Goal: Find contact information: Find contact information

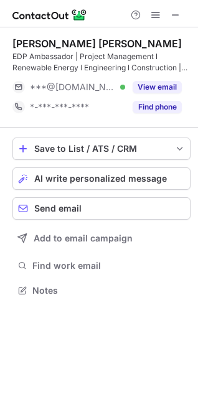
scroll to position [282, 198]
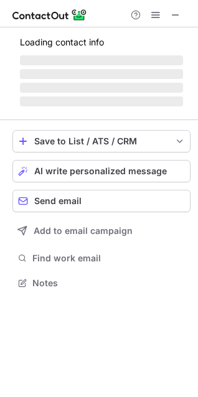
scroll to position [301, 198]
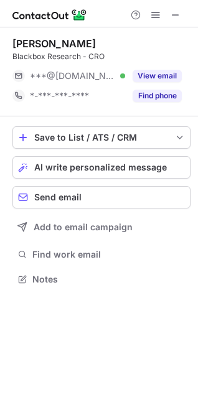
scroll to position [270, 198]
click at [20, 39] on div "[PERSON_NAME]" at bounding box center [53, 43] width 83 height 12
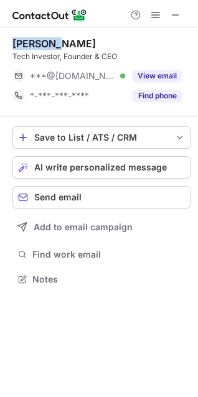
click at [20, 39] on div "[PERSON_NAME]" at bounding box center [53, 43] width 83 height 12
copy div "[PERSON_NAME]"
click at [25, 36] on div "Terrence T. Tech Investor, Founder & CEO ***@gmail.com Verified View email *-**…" at bounding box center [101, 71] width 178 height 89
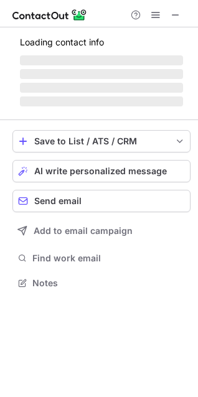
scroll to position [282, 198]
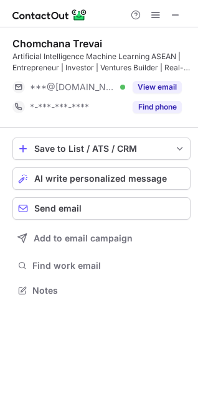
scroll to position [282, 198]
click at [41, 40] on div "Chomchana Trevai" at bounding box center [57, 43] width 90 height 12
copy div "Chomchana"
click at [45, 39] on div "Chomchana Trevai" at bounding box center [57, 43] width 90 height 12
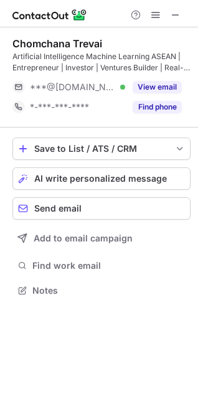
click at [54, 39] on div "Chomchana Trevai" at bounding box center [57, 43] width 90 height 12
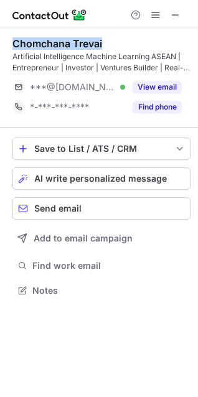
click at [54, 39] on div "Chomchana Trevai" at bounding box center [57, 43] width 90 height 12
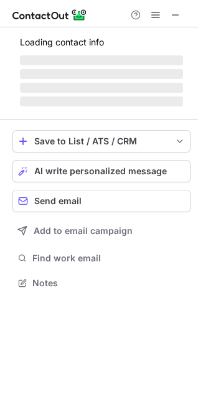
scroll to position [301, 198]
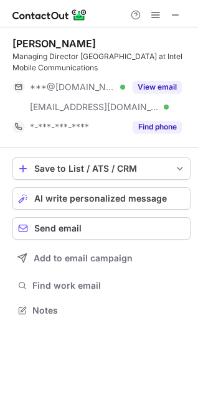
click at [24, 38] on div "Philippe Royannez" at bounding box center [53, 43] width 83 height 12
copy div "Philippe"
click at [38, 40] on div "Philippe Royannez" at bounding box center [53, 43] width 83 height 12
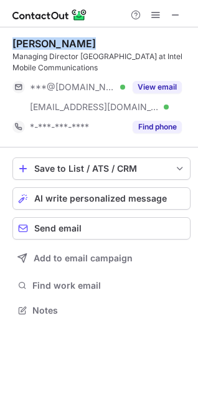
click at [38, 40] on div "Philippe Royannez" at bounding box center [53, 43] width 83 height 12
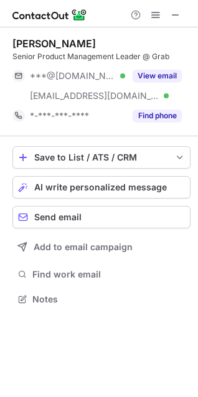
scroll to position [290, 198]
click at [32, 42] on div "Roger L." at bounding box center [53, 43] width 83 height 12
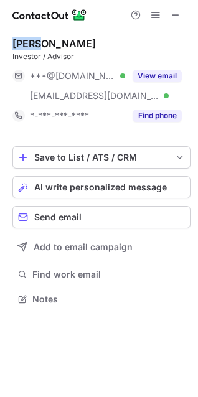
click at [32, 42] on div "Roger L." at bounding box center [53, 43] width 83 height 12
copy div "Roger"
click at [14, 42] on div "Roger L." at bounding box center [53, 43] width 83 height 12
click at [24, 42] on div "Roger L." at bounding box center [53, 43] width 83 height 12
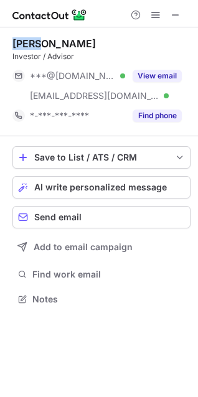
click at [24, 42] on div "Roger L." at bounding box center [53, 43] width 83 height 12
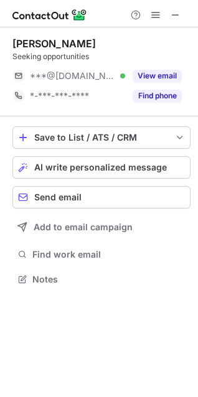
scroll to position [270, 198]
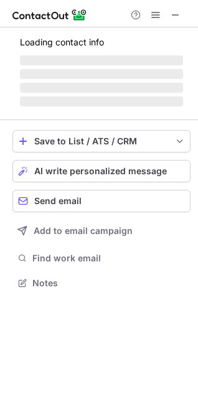
scroll to position [270, 198]
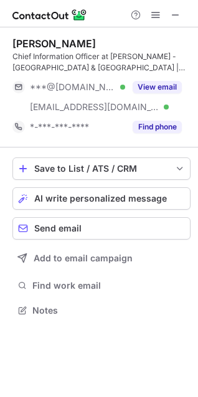
click at [36, 38] on div "[PERSON_NAME]" at bounding box center [53, 43] width 83 height 12
copy div "Shantanu"
click at [45, 47] on div "Shantanu Roy" at bounding box center [53, 43] width 83 height 12
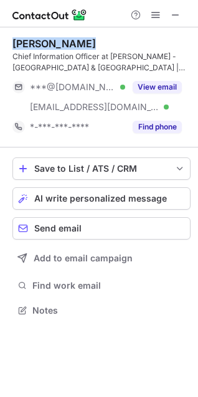
click at [45, 47] on div "Shantanu Roy" at bounding box center [53, 43] width 83 height 12
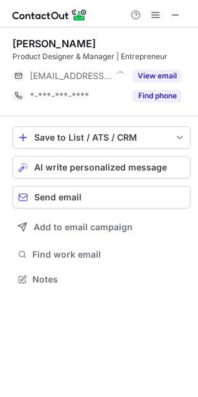
scroll to position [270, 198]
click at [16, 39] on div "[PERSON_NAME]" at bounding box center [53, 43] width 83 height 12
drag, startPoint x: 16, startPoint y: 39, endPoint x: 37, endPoint y: 39, distance: 20.5
click at [37, 39] on div "[PERSON_NAME]" at bounding box center [53, 43] width 83 height 12
copy div "[PERSON_NAME]"
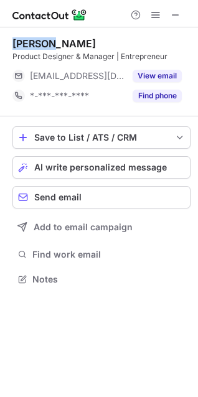
click at [35, 47] on div "[PERSON_NAME]" at bounding box center [53, 43] width 83 height 12
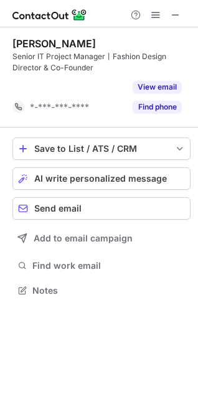
scroll to position [262, 198]
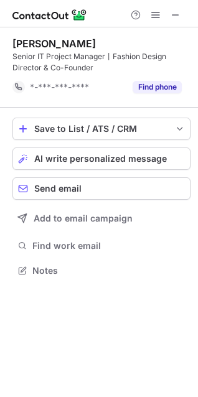
click at [48, 32] on div "[PERSON_NAME] Senior IT Project Manager丨Fashion Design Director & Co-Founder *-…" at bounding box center [101, 67] width 178 height 80
copy div "[PERSON_NAME]"
click at [72, 42] on div "[PERSON_NAME]" at bounding box center [53, 43] width 83 height 12
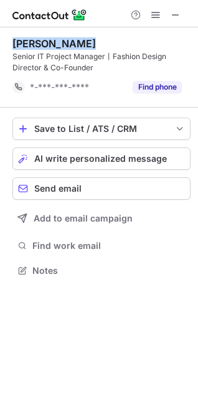
click at [81, 42] on div "[PERSON_NAME]" at bounding box center [53, 43] width 83 height 12
copy div "[PERSON_NAME]"
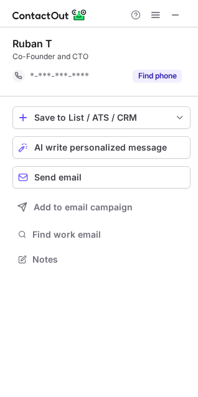
scroll to position [251, 198]
click at [43, 43] on div "Ruban T" at bounding box center [32, 43] width 40 height 12
click at [25, 43] on div "Ruban T" at bounding box center [32, 43] width 40 height 12
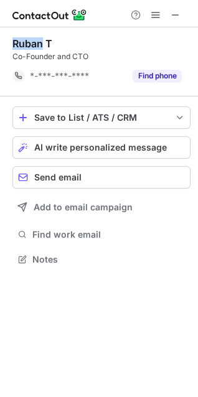
copy div "Ruban"
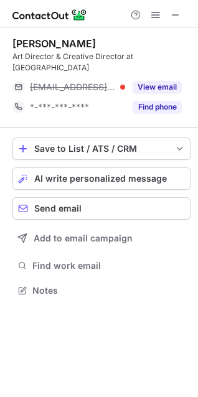
scroll to position [282, 198]
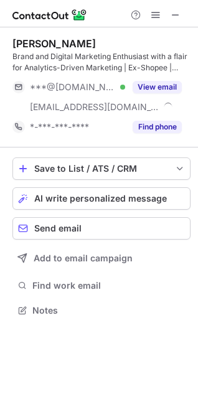
scroll to position [301, 198]
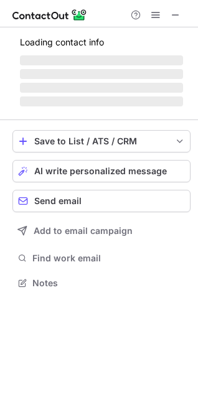
scroll to position [282, 198]
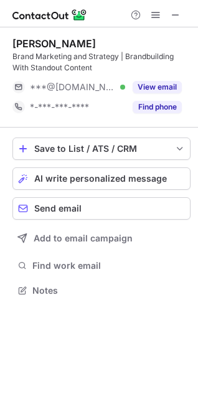
click at [27, 38] on div "Jake S." at bounding box center [53, 43] width 83 height 12
copy div "Jake"
click at [30, 43] on div "Jake S." at bounding box center [53, 43] width 83 height 12
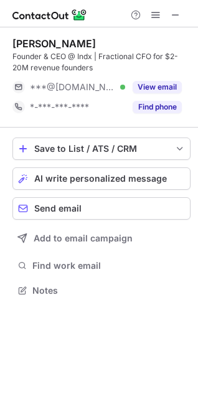
scroll to position [282, 198]
click at [27, 44] on div "Jan Dorgeist" at bounding box center [53, 43] width 83 height 12
click at [16, 41] on div "Jan Dorgeist" at bounding box center [53, 43] width 83 height 12
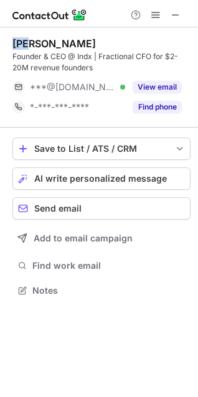
copy div "Jan"
click at [42, 42] on div "Jan Dorgeist" at bounding box center [53, 43] width 83 height 12
click at [51, 42] on div "Jan Dorgeist" at bounding box center [53, 43] width 83 height 12
copy div "Jan Dorgeist"
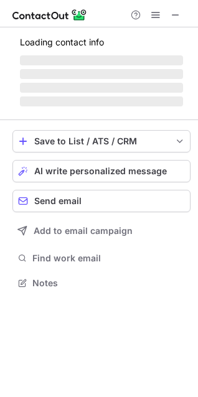
scroll to position [282, 198]
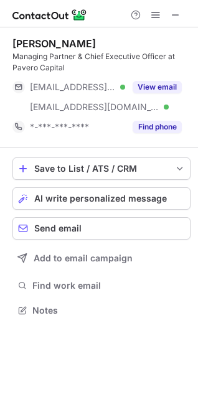
scroll to position [301, 198]
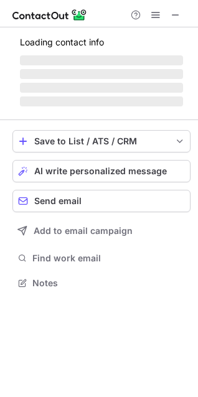
scroll to position [282, 198]
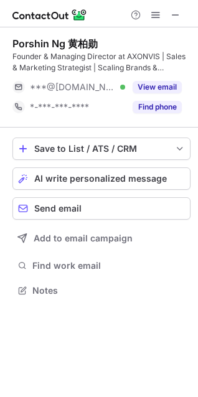
click at [27, 39] on div "Porshin Ng 黄柏勋" at bounding box center [54, 43] width 85 height 12
click at [17, 36] on div "[PERSON_NAME] 黄柏勋 Founder & Managing Director at AXONVIS | Sales & Marketing St…" at bounding box center [101, 77] width 178 height 100
click at [22, 39] on div "Porshin Ng 黄柏勋" at bounding box center [54, 43] width 85 height 12
copy div "Porshin"
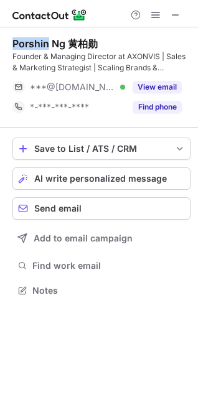
click at [48, 43] on div "Porshin Ng 黄柏勋" at bounding box center [54, 43] width 85 height 12
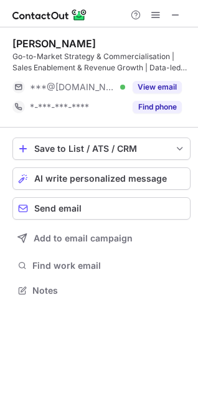
scroll to position [282, 198]
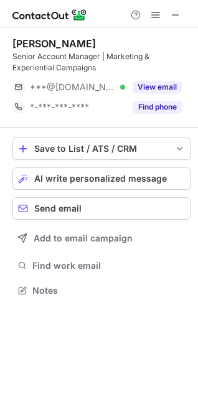
scroll to position [282, 198]
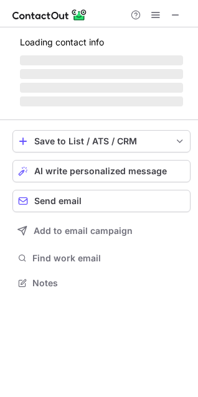
scroll to position [282, 198]
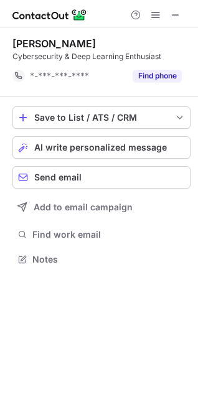
scroll to position [251, 198]
click at [16, 42] on div "[PERSON_NAME]" at bounding box center [53, 43] width 83 height 12
click at [16, 42] on div "Zuriel Shanley Tanyory" at bounding box center [53, 43] width 83 height 12
copy div "Zuriel"
click at [30, 33] on div "Zuriel Shanley Tanyory Cybersecurity & Deep Learning Enthusiast *-***-***-**** …" at bounding box center [101, 61] width 178 height 69
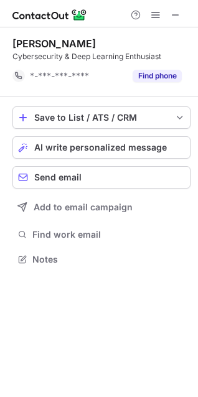
click at [29, 36] on div "Zuriel Shanley Tanyory Cybersecurity & Deep Learning Enthusiast *-***-***-**** …" at bounding box center [101, 61] width 178 height 69
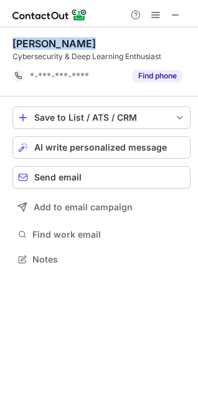
click at [29, 36] on div "Zuriel Shanley Tanyory Cybersecurity & Deep Learning Enthusiast *-***-***-**** …" at bounding box center [101, 61] width 178 height 69
click at [25, 40] on div "Zuriel Shanley Tanyory" at bounding box center [53, 43] width 83 height 12
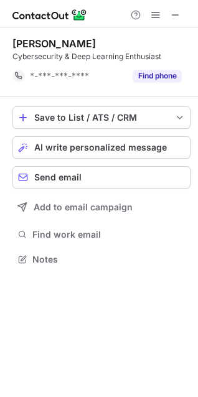
click at [53, 43] on div "Zuriel Shanley Tanyory" at bounding box center [53, 43] width 83 height 12
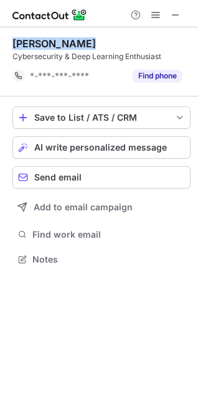
click at [53, 43] on div "Zuriel Shanley Tanyory" at bounding box center [53, 43] width 83 height 12
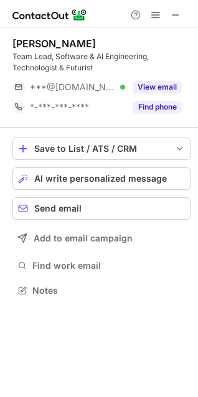
scroll to position [282, 198]
click at [21, 43] on div "Pei Jiun Ng" at bounding box center [53, 43] width 83 height 12
drag, startPoint x: 21, startPoint y: 43, endPoint x: 37, endPoint y: 42, distance: 16.2
click at [37, 42] on div "Pei Jiun Ng" at bounding box center [53, 43] width 83 height 12
copy div "Pei Jiun"
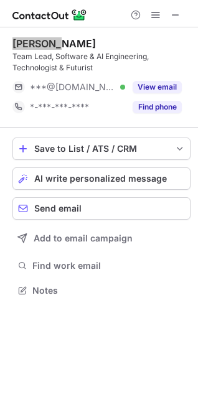
click at [32, 42] on div "Pei Jiun Ng" at bounding box center [53, 43] width 83 height 12
click at [42, 42] on div "Pei Jiun Ng" at bounding box center [53, 43] width 83 height 12
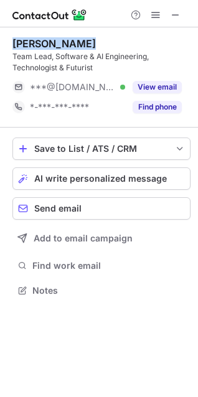
click at [42, 42] on div "Pei Jiun Ng" at bounding box center [53, 43] width 83 height 12
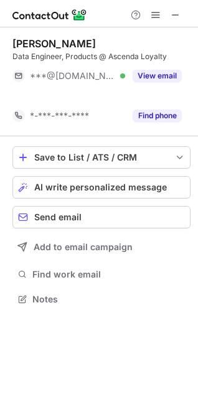
scroll to position [270, 198]
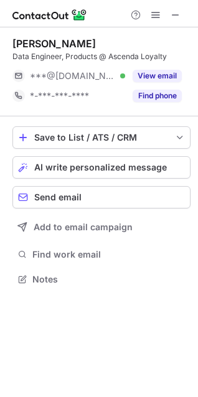
click at [35, 42] on div "Fauzaan Mohammed" at bounding box center [53, 43] width 83 height 12
copy div "Fauzaan"
click at [34, 46] on div "Fauzaan Mohammed" at bounding box center [53, 43] width 83 height 12
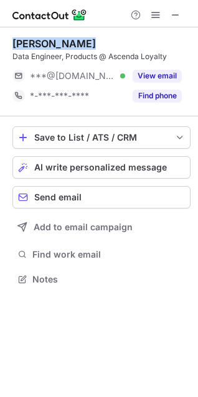
click at [34, 46] on div "Fauzaan Mohammed" at bounding box center [53, 43] width 83 height 12
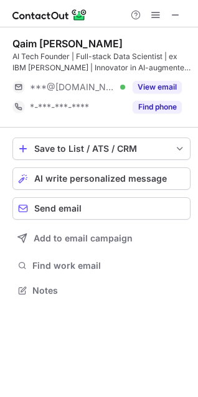
scroll to position [282, 198]
click at [29, 39] on div "Qaim Hassan A." at bounding box center [67, 43] width 110 height 12
copy div "Qaim"
click at [60, 48] on div "Qaim Hassan A." at bounding box center [67, 43] width 110 height 12
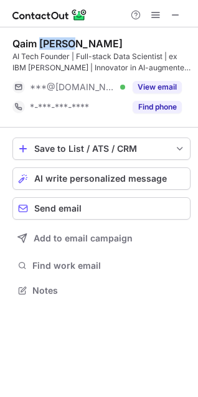
click at [60, 48] on div "Qaim Hassan A." at bounding box center [67, 43] width 110 height 12
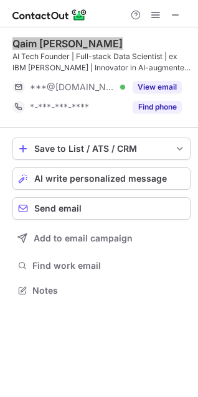
click at [60, 48] on div "Qaim Hassan A." at bounding box center [67, 43] width 110 height 12
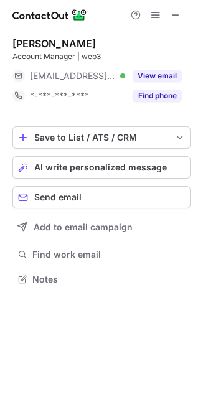
scroll to position [270, 198]
click at [30, 39] on div "[PERSON_NAME]" at bounding box center [53, 43] width 83 height 12
copy div "Sasikumar"
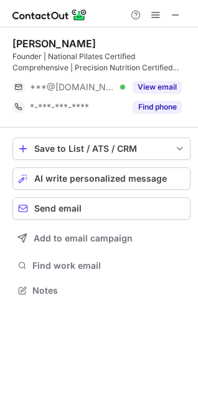
scroll to position [282, 198]
click at [14, 38] on div "[PERSON_NAME]" at bounding box center [53, 43] width 83 height 12
copy div "Joanne"
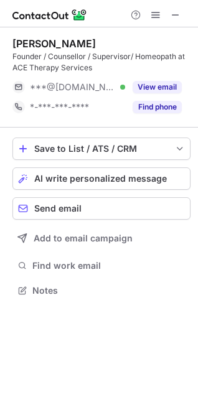
scroll to position [282, 198]
click at [17, 39] on div "Zara Kaushik" at bounding box center [53, 43] width 83 height 12
copy div "Zara"
click at [34, 40] on div "Zara Kaushik" at bounding box center [53, 43] width 83 height 12
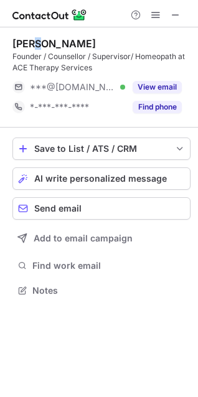
click at [34, 40] on div "Zara Kaushik" at bounding box center [53, 43] width 83 height 12
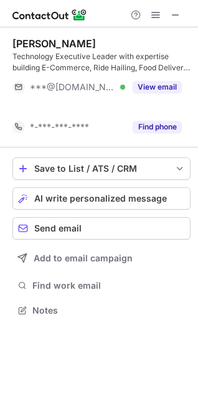
scroll to position [282, 198]
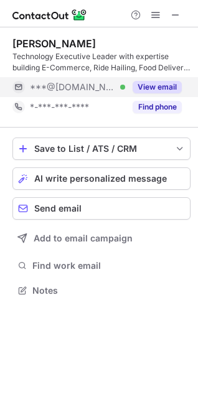
click at [178, 81] on button "View email" at bounding box center [156, 87] width 49 height 12
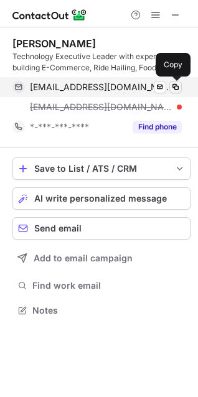
click at [178, 85] on span at bounding box center [175, 87] width 10 height 10
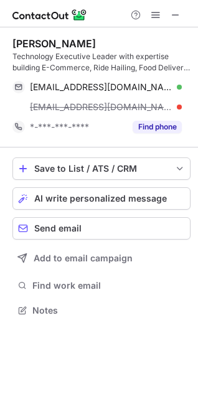
click at [17, 44] on div "[PERSON_NAME]" at bounding box center [53, 43] width 83 height 12
copy div "[PERSON_NAME]"
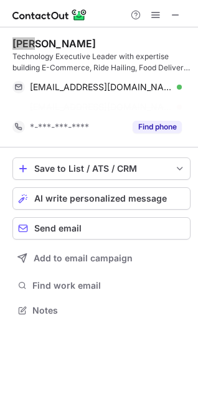
scroll to position [282, 198]
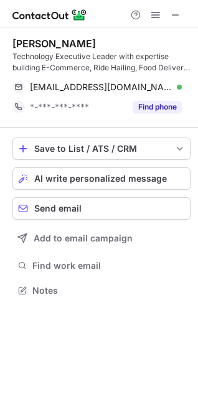
click at [59, 46] on div "[PERSON_NAME]" at bounding box center [53, 43] width 83 height 12
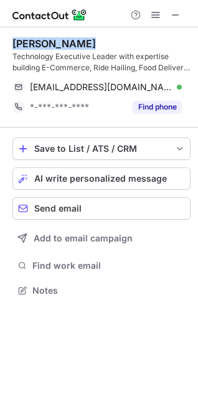
click at [59, 46] on div "[PERSON_NAME]" at bounding box center [53, 43] width 83 height 12
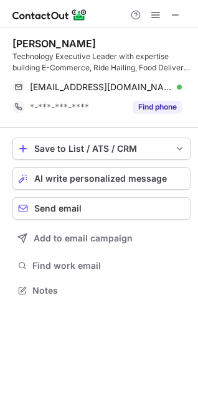
click at [1, 371] on div "[PERSON_NAME] Technology Executive Leader with expertise building E-Commerce, R…" at bounding box center [99, 211] width 198 height 369
click at [170, 15] on span at bounding box center [175, 15] width 10 height 10
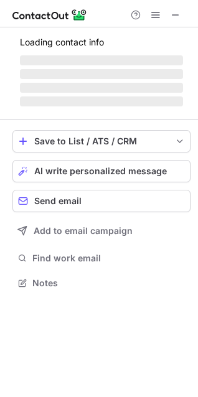
scroll to position [301, 198]
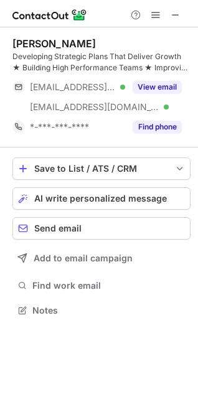
click at [27, 42] on div "Carolyn Harrington" at bounding box center [53, 43] width 83 height 12
copy div "Carolyn"
click at [78, 46] on div "Carolyn Harrington" at bounding box center [53, 43] width 83 height 12
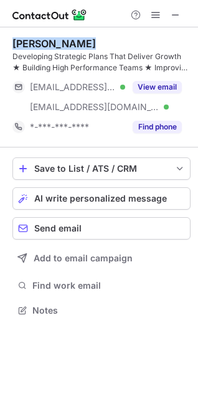
click at [78, 46] on div "Carolyn Harrington" at bounding box center [53, 43] width 83 height 12
copy div "Carolyn Harrington"
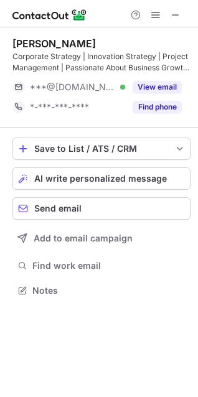
scroll to position [282, 198]
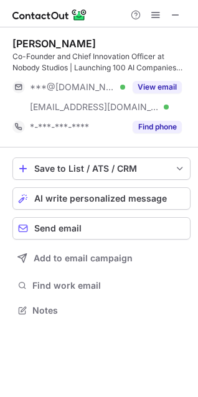
scroll to position [301, 198]
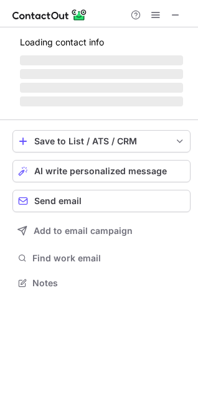
scroll to position [270, 198]
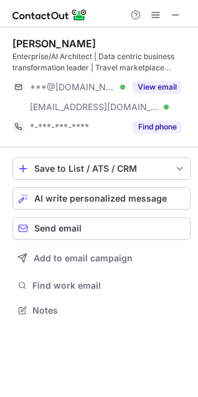
click at [22, 39] on div "[PERSON_NAME]" at bounding box center [53, 43] width 83 height 12
copy div "[PERSON_NAME]"
click at [54, 44] on div "[PERSON_NAME]" at bounding box center [53, 43] width 83 height 12
click at [54, 44] on div "Stephen Scola" at bounding box center [53, 43] width 83 height 12
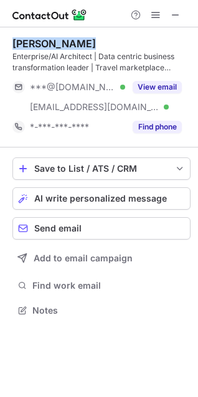
click at [54, 44] on div "Stephen Scola" at bounding box center [53, 43] width 83 height 12
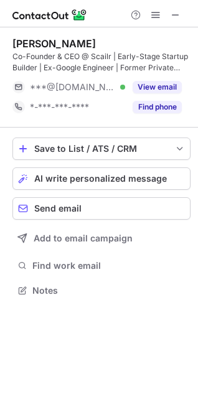
scroll to position [282, 198]
click at [24, 52] on div "Co-Founder & CEO @ Scailr | Early-Stage Startup Builder | Ex-Google Engineer | …" at bounding box center [101, 62] width 178 height 22
click at [25, 45] on div "Jonathan Tweneboah" at bounding box center [53, 43] width 83 height 12
copy div "Jonathan"
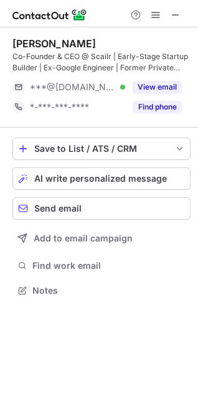
click at [77, 42] on div "Jonathan Tweneboah" at bounding box center [53, 43] width 83 height 12
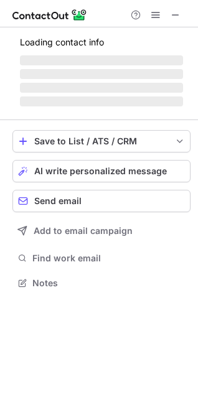
scroll to position [301, 198]
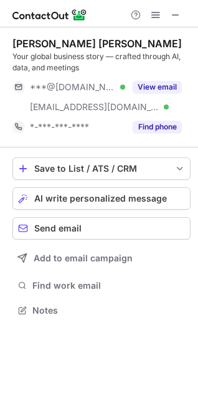
click at [25, 37] on div "[PERSON_NAME] [PERSON_NAME]" at bounding box center [96, 43] width 169 height 12
copy div "[PERSON_NAME]"
click at [51, 37] on div "[PERSON_NAME] [PERSON_NAME]" at bounding box center [96, 43] width 169 height 12
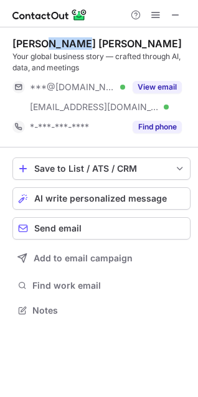
click at [60, 37] on div "[PERSON_NAME] [PERSON_NAME]" at bounding box center [96, 43] width 169 height 12
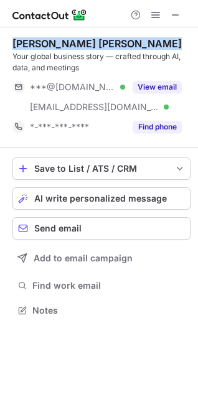
copy div "[PERSON_NAME] [PERSON_NAME]"
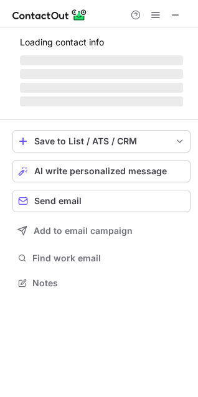
scroll to position [301, 198]
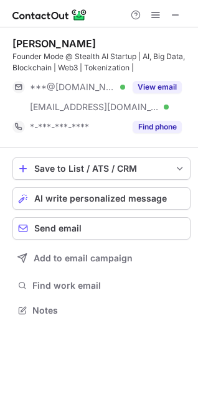
click at [30, 349] on div "Chirdeep Singh C. Founder Mode @ Stealth AI Startup | AI, Big Data, Blockchain …" at bounding box center [99, 211] width 198 height 369
click at [29, 44] on div "Chirdeep Singh C." at bounding box center [53, 43] width 83 height 12
click at [22, 40] on div "Chirdeep Singh C." at bounding box center [53, 43] width 83 height 12
copy div "Chirdeep"
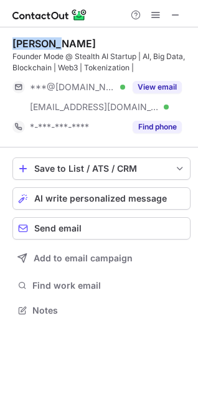
click at [44, 39] on div "Chirdeep Singh C." at bounding box center [53, 43] width 83 height 12
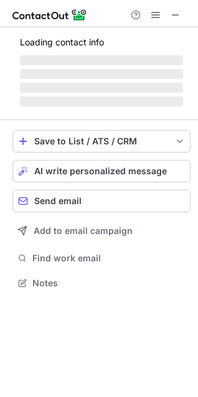
scroll to position [270, 198]
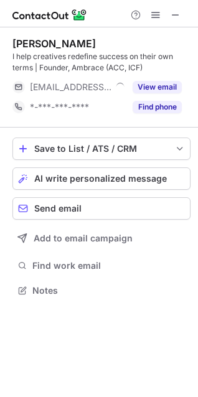
scroll to position [282, 198]
click at [32, 40] on div "Alicia W." at bounding box center [53, 43] width 83 height 12
copy div "Alicia"
click at [32, 37] on div "Alicia W." at bounding box center [53, 43] width 83 height 12
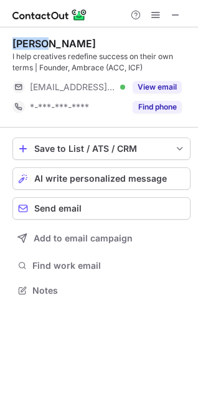
click at [32, 37] on div "Alicia W." at bounding box center [53, 43] width 83 height 12
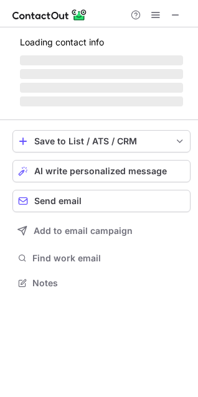
scroll to position [310, 198]
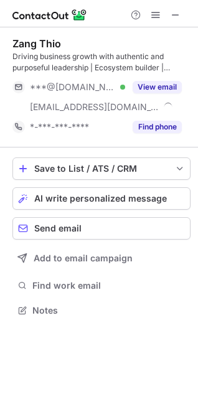
scroll to position [301, 198]
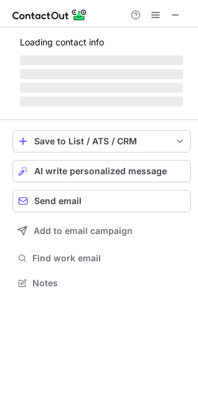
scroll to position [301, 198]
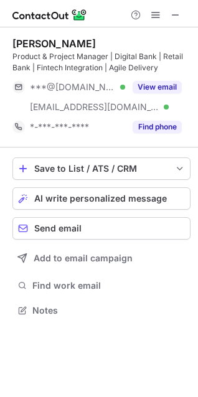
click at [16, 38] on div "[PERSON_NAME]" at bounding box center [53, 43] width 83 height 12
copy div "[PERSON_NAME]"
click at [30, 42] on div "[PERSON_NAME]" at bounding box center [53, 43] width 83 height 12
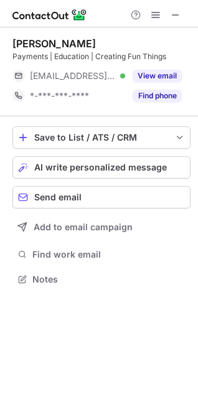
scroll to position [270, 198]
click at [26, 44] on div "[PERSON_NAME]" at bounding box center [53, 43] width 83 height 12
copy div "[PERSON_NAME]"
click at [23, 38] on div "[PERSON_NAME]" at bounding box center [53, 43] width 83 height 12
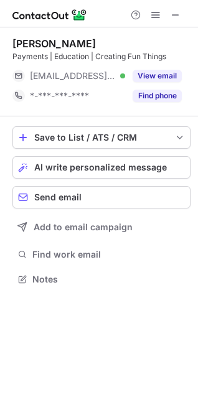
click at [23, 38] on div "[PERSON_NAME]" at bounding box center [53, 43] width 83 height 12
click at [32, 38] on div "[PERSON_NAME]" at bounding box center [53, 43] width 83 height 12
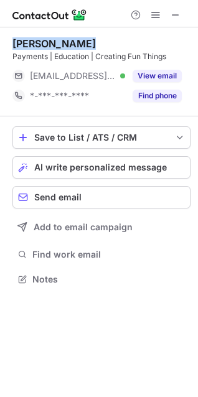
click at [32, 38] on div "[PERSON_NAME]" at bounding box center [53, 43] width 83 height 12
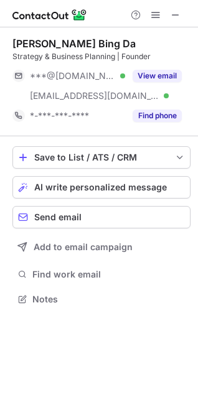
scroll to position [290, 198]
click at [14, 48] on div "[PERSON_NAME] Bing Da" at bounding box center [73, 43] width 123 height 12
copy div "[PERSON_NAME]"
click at [17, 37] on div "[PERSON_NAME] Bing Da Strategy & Business Planning | Founder ***@[DOMAIN_NAME] …" at bounding box center [101, 81] width 178 height 109
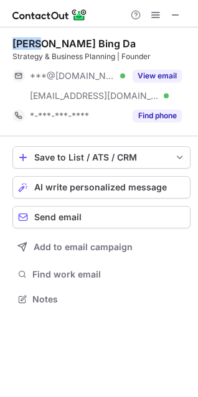
click at [17, 37] on div "Dylan Liew Bing Da Strategy & Business Planning | Founder ***@gmail.com Verifie…" at bounding box center [101, 81] width 178 height 109
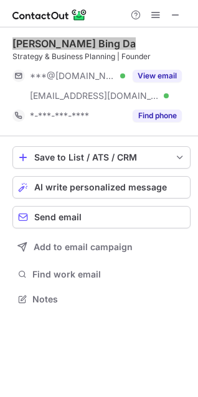
click at [17, 37] on div "Dylan Liew Bing Da Strategy & Business Planning | Founder ***@gmail.com Verifie…" at bounding box center [101, 81] width 178 height 109
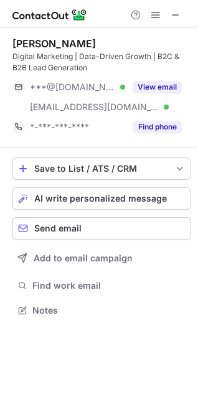
scroll to position [301, 198]
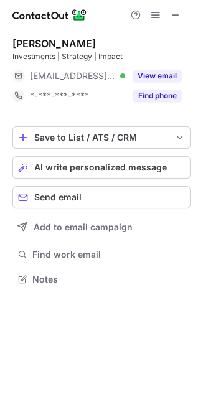
scroll to position [270, 198]
click at [30, 38] on div "Ernest Ong" at bounding box center [53, 43] width 83 height 12
copy div "Ernest"
click at [37, 44] on div "Ernest Ong" at bounding box center [53, 43] width 83 height 12
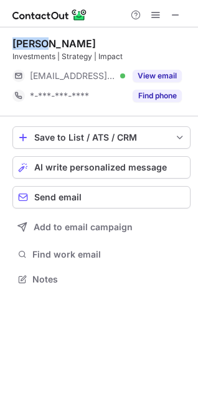
click at [37, 44] on div "Ernest Ong" at bounding box center [53, 43] width 83 height 12
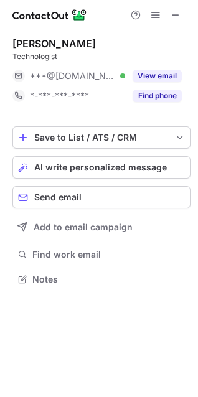
scroll to position [270, 198]
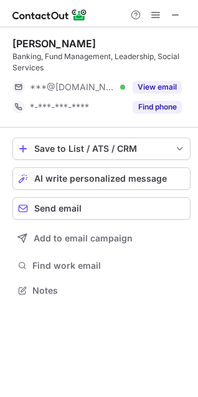
scroll to position [282, 198]
click at [21, 42] on div "Amit Sheopuri" at bounding box center [53, 43] width 83 height 12
copy div "Amit"
click at [57, 38] on div "Amit Sheopuri" at bounding box center [53, 43] width 83 height 12
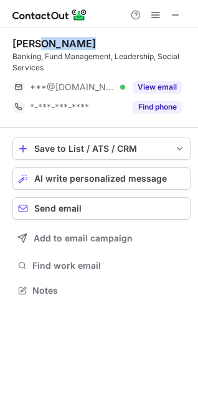
click at [57, 38] on div "Amit Sheopuri" at bounding box center [53, 43] width 83 height 12
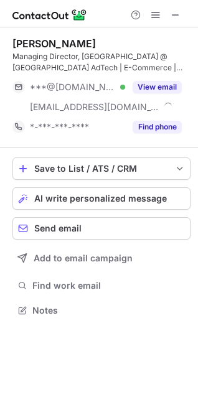
scroll to position [301, 198]
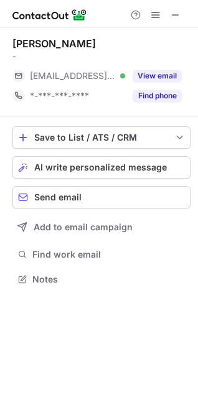
scroll to position [270, 198]
click at [29, 47] on div "[PERSON_NAME]" at bounding box center [53, 43] width 83 height 12
click at [29, 47] on div "Gideon Lim" at bounding box center [53, 43] width 83 height 12
copy div "Gideon"
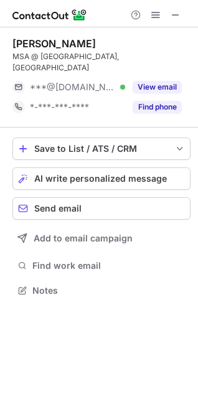
scroll to position [270, 198]
click at [21, 42] on div "[PERSON_NAME]" at bounding box center [53, 43] width 83 height 12
click at [21, 41] on div "[PERSON_NAME]" at bounding box center [53, 43] width 83 height 12
copy div "Hussain"
click at [65, 42] on div "[PERSON_NAME]" at bounding box center [53, 43] width 83 height 12
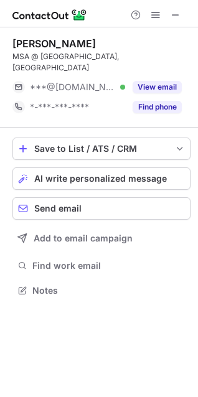
click at [65, 42] on div "[PERSON_NAME]" at bounding box center [53, 43] width 83 height 12
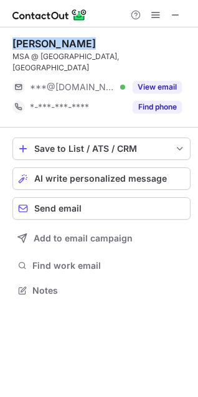
click at [75, 42] on div "[PERSON_NAME]" at bounding box center [53, 43] width 83 height 12
copy div "[PERSON_NAME]"
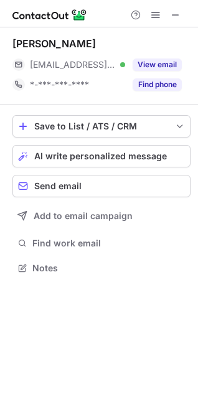
scroll to position [259, 198]
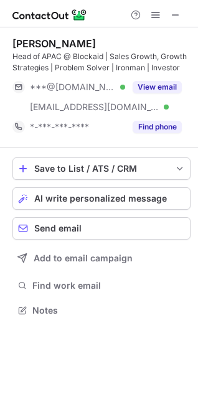
scroll to position [301, 198]
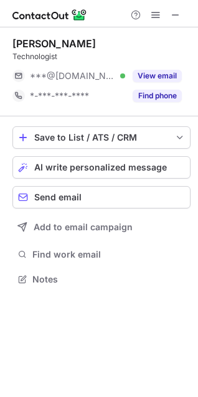
scroll to position [270, 198]
click at [178, 12] on span at bounding box center [175, 15] width 10 height 10
